Goal: Find specific fact: Find specific fact

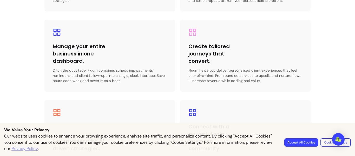
scroll to position [988, 0]
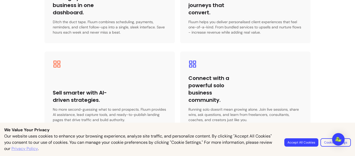
click at [298, 146] on button "Accept All Cookies" at bounding box center [301, 142] width 34 height 8
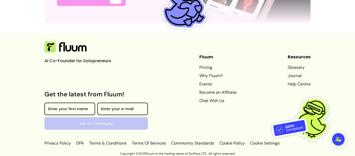
scroll to position [1483, 0]
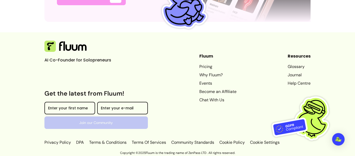
click at [149, 152] on p "Copyright © 2025 Fluum is the trading name of ZenPass LTD . All rights reserved." at bounding box center [177, 153] width 355 height 4
click at [147, 152] on p "Copyright © 2025 Fluum is the trading name of ZenPass LTD . All rights reserved." at bounding box center [177, 153] width 355 height 4
copy p "Fluum"
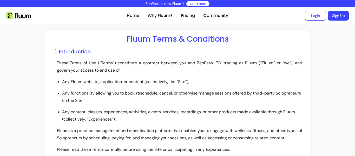
click at [199, 64] on p "These Terms of Use (“Terms”) constitute a contract between you and ZenPass LTD,…" at bounding box center [180, 66] width 246 height 15
drag, startPoint x: 199, startPoint y: 64, endPoint x: 212, endPoint y: 61, distance: 13.0
click at [212, 61] on p "These Terms of Use (“Terms”) constitute a contract between you and ZenPass LTD,…" at bounding box center [180, 66] width 246 height 15
copy p "ZenPass LTD"
